Goal: Task Accomplishment & Management: Use online tool/utility

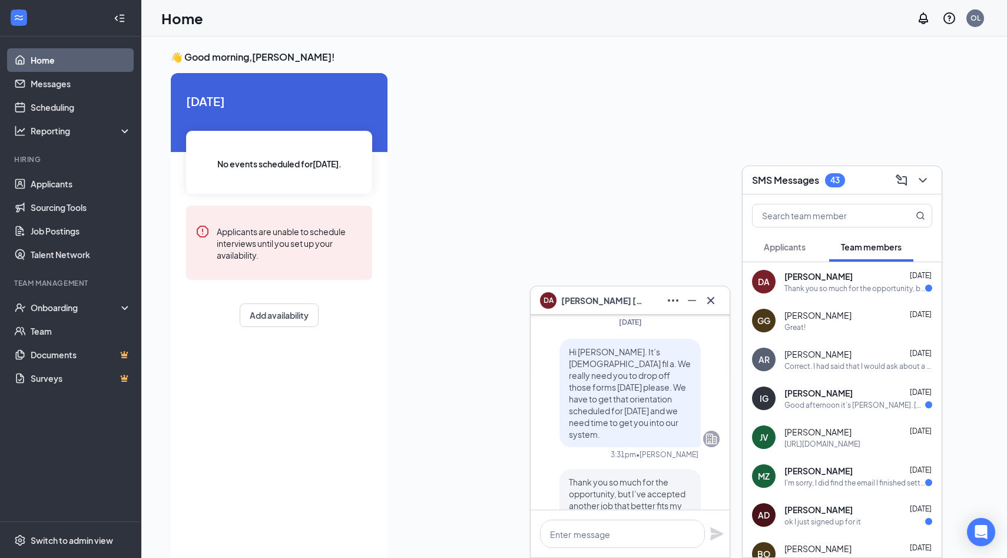
scroll to position [-90, 0]
click at [46, 189] on link "Applicants" at bounding box center [81, 184] width 101 height 24
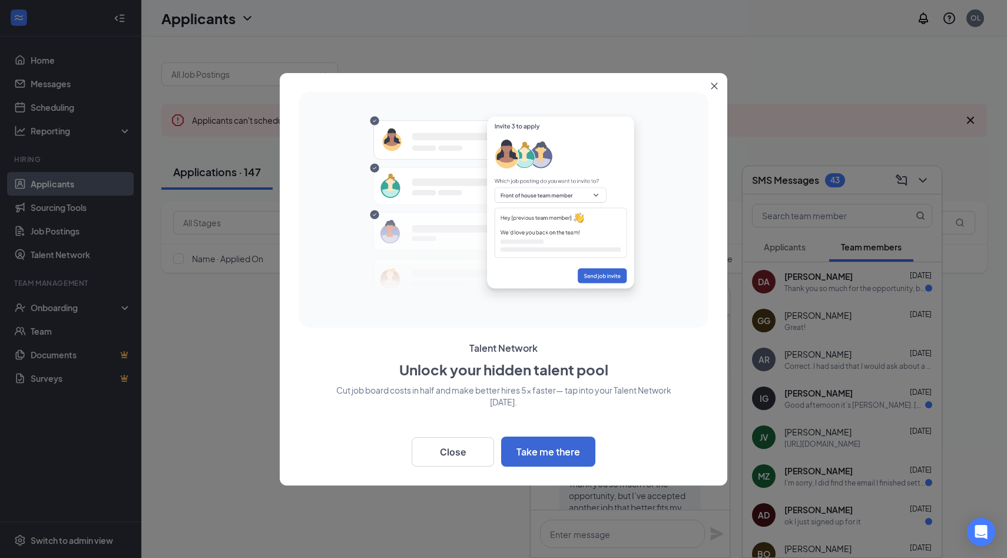
click at [54, 308] on div at bounding box center [503, 279] width 1007 height 558
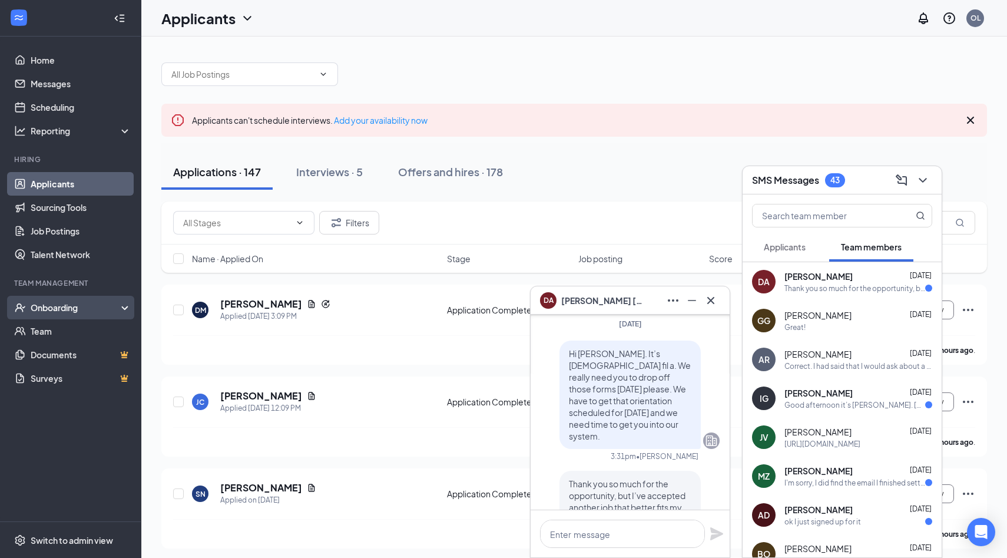
click at [58, 309] on div "Onboarding" at bounding box center [76, 308] width 91 height 12
click at [97, 311] on div "Onboarding" at bounding box center [76, 308] width 91 height 12
click at [108, 303] on div "Onboarding" at bounding box center [76, 308] width 91 height 12
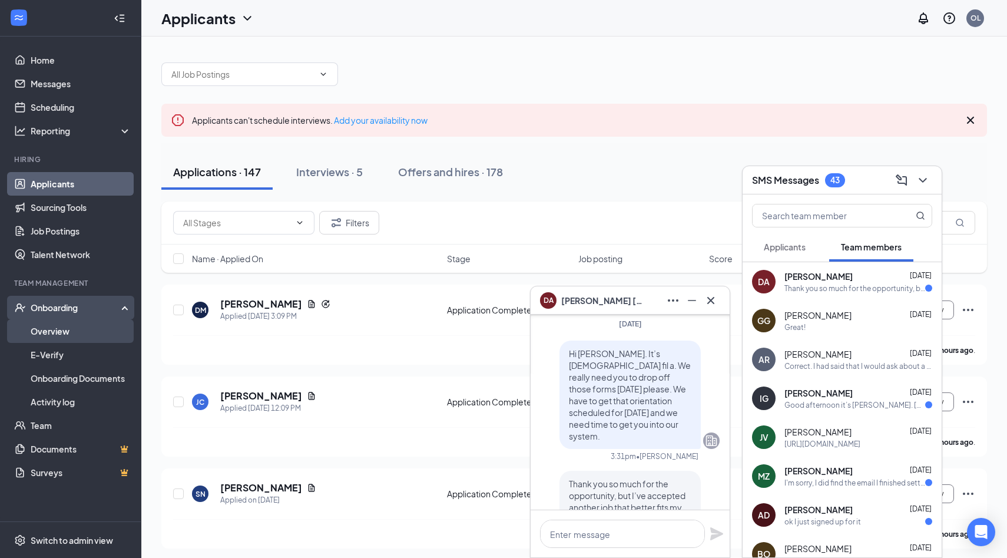
click at [84, 335] on link "Overview" at bounding box center [81, 331] width 101 height 24
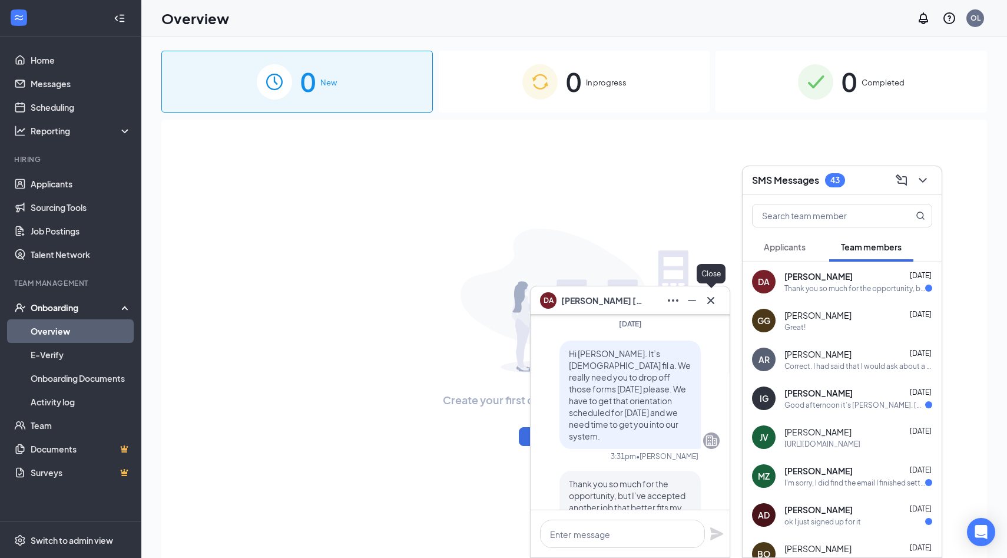
click at [655, 298] on icon "Cross" at bounding box center [711, 300] width 14 height 14
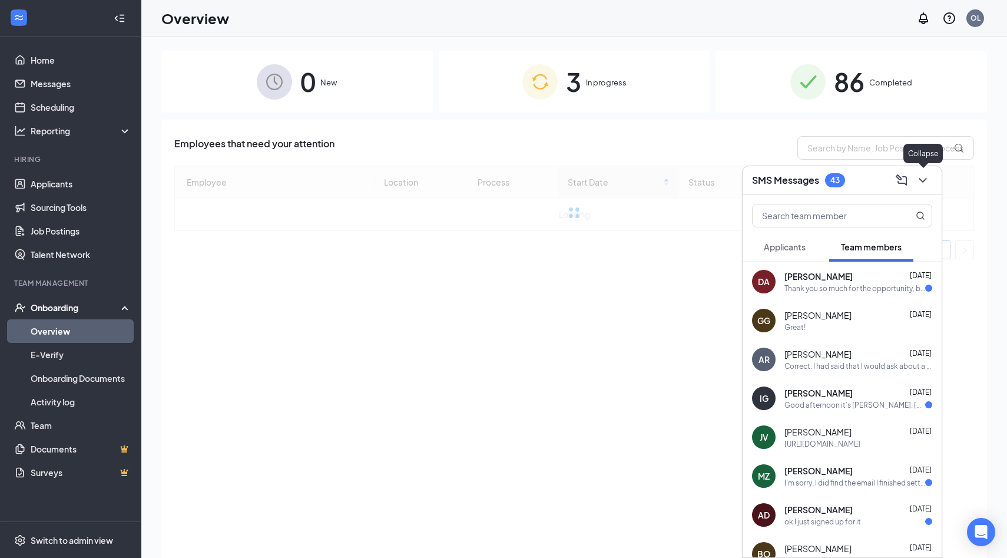
click at [655, 176] on icon "ChevronDown" at bounding box center [923, 180] width 14 height 14
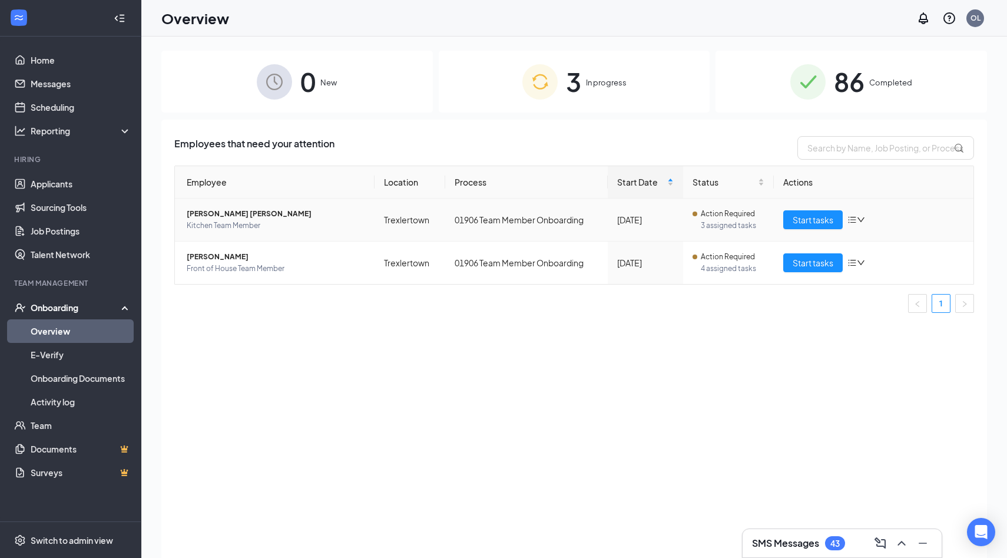
click at [251, 220] on span "Kitchen Team Member" at bounding box center [276, 226] width 179 height 12
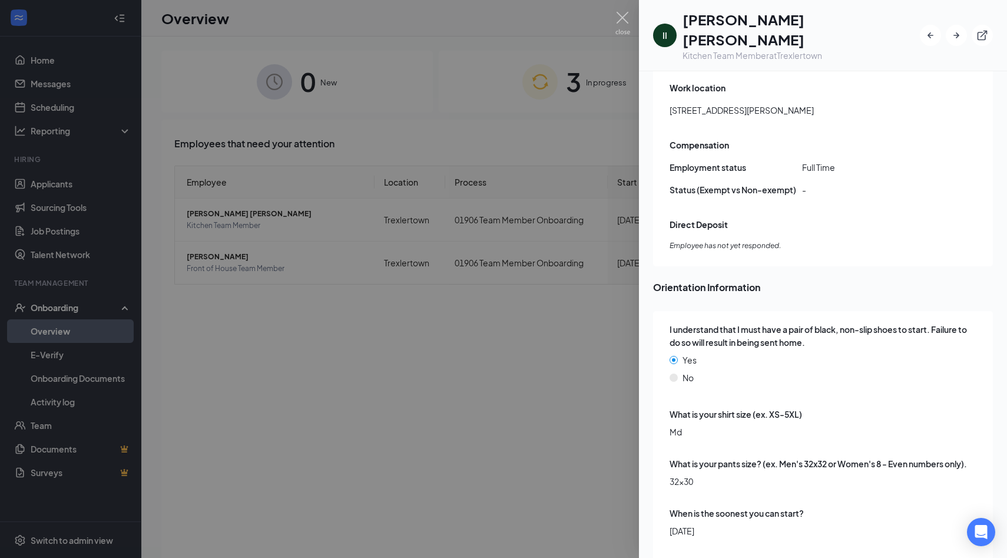
scroll to position [704, 0]
drag, startPoint x: 979, startPoint y: 25, endPoint x: 935, endPoint y: 103, distance: 89.4
click at [655, 103] on div "II [PERSON_NAME] [PERSON_NAME] Kitchen Team Member at [GEOGRAPHIC_DATA] Info Do…" at bounding box center [823, 279] width 368 height 558
click at [627, 18] on img at bounding box center [623, 23] width 15 height 23
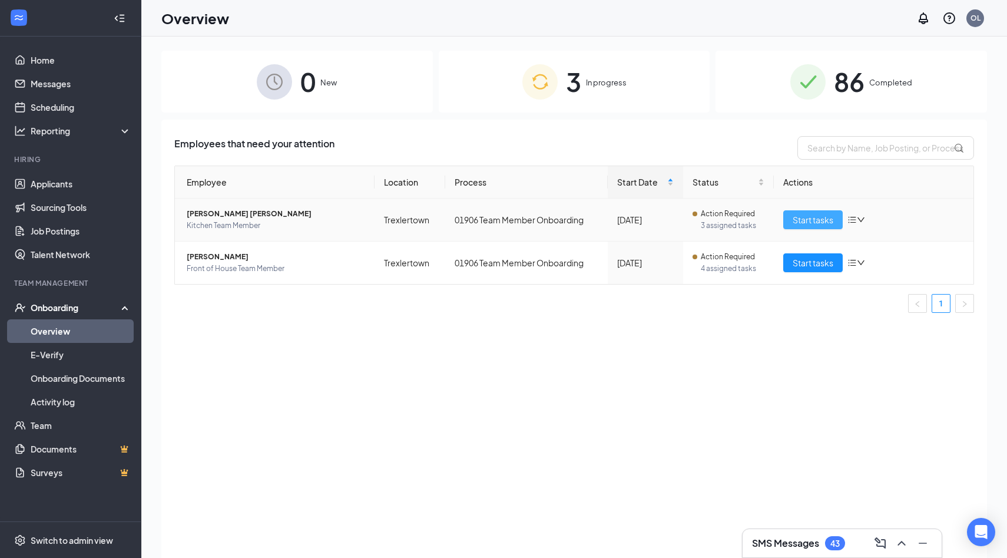
click at [655, 221] on span "Start tasks" at bounding box center [813, 219] width 41 height 13
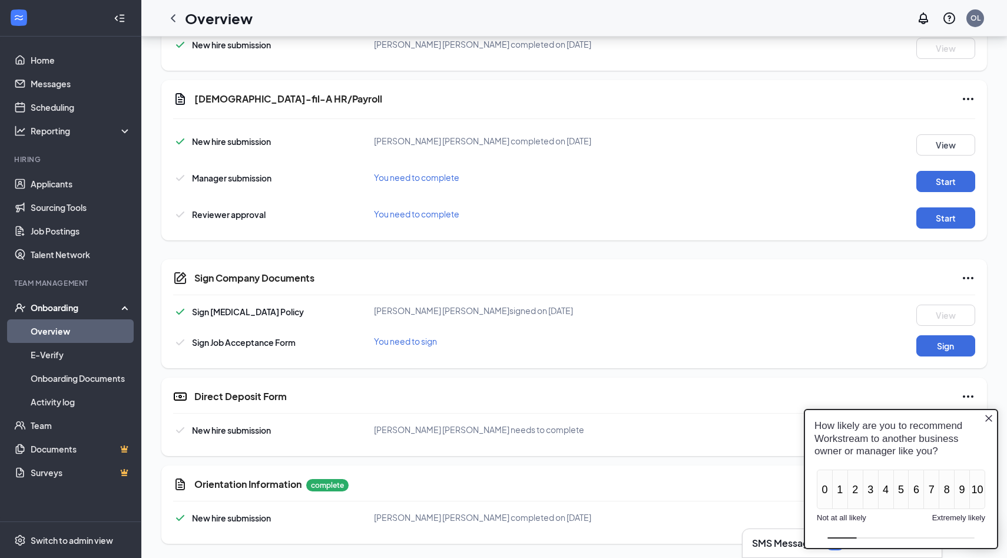
click at [655, 419] on icon "Close button" at bounding box center [989, 418] width 7 height 7
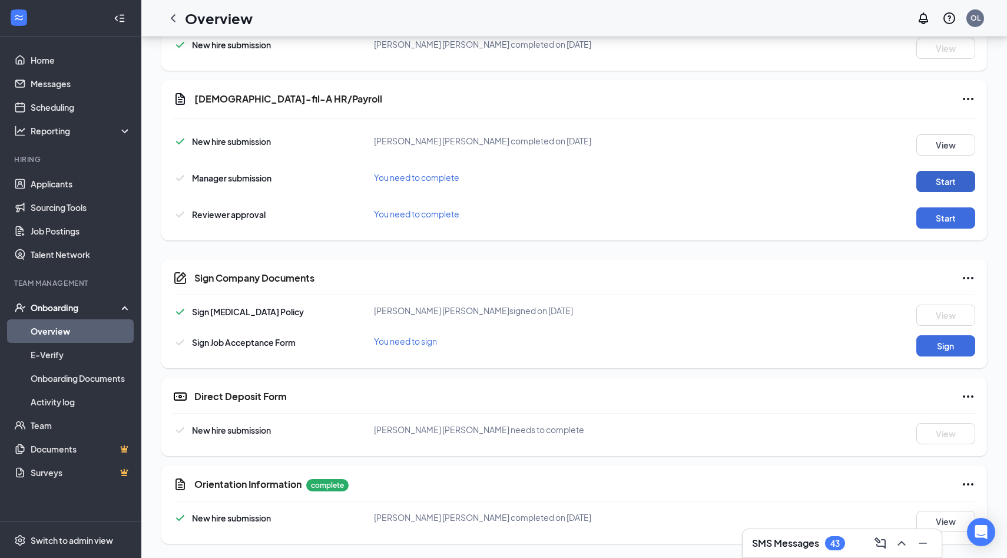
click at [655, 189] on button "Start" at bounding box center [946, 181] width 59 height 21
click at [655, 217] on button "Start" at bounding box center [946, 217] width 59 height 21
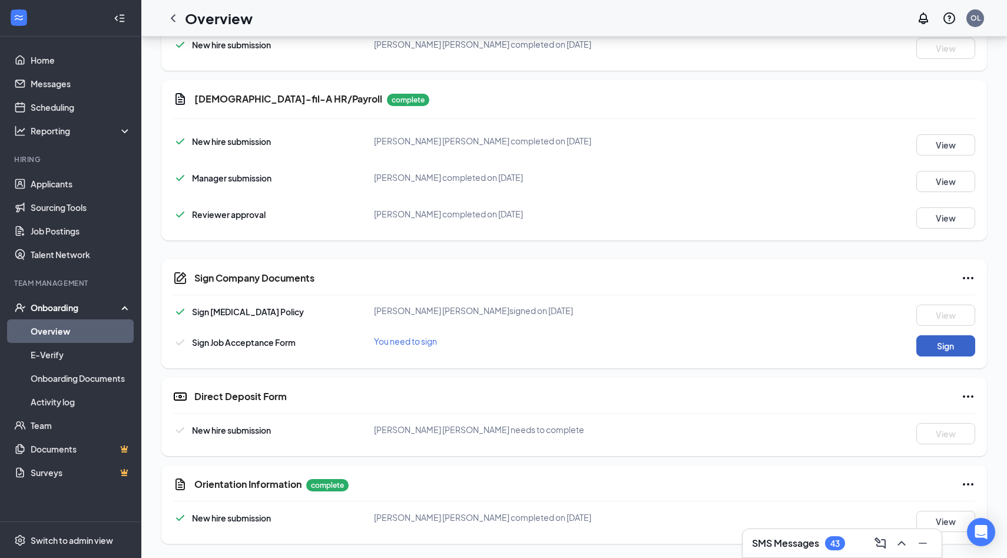
click at [655, 339] on button "Sign" at bounding box center [946, 345] width 59 height 21
